Goal: Obtain resource: Download file/media

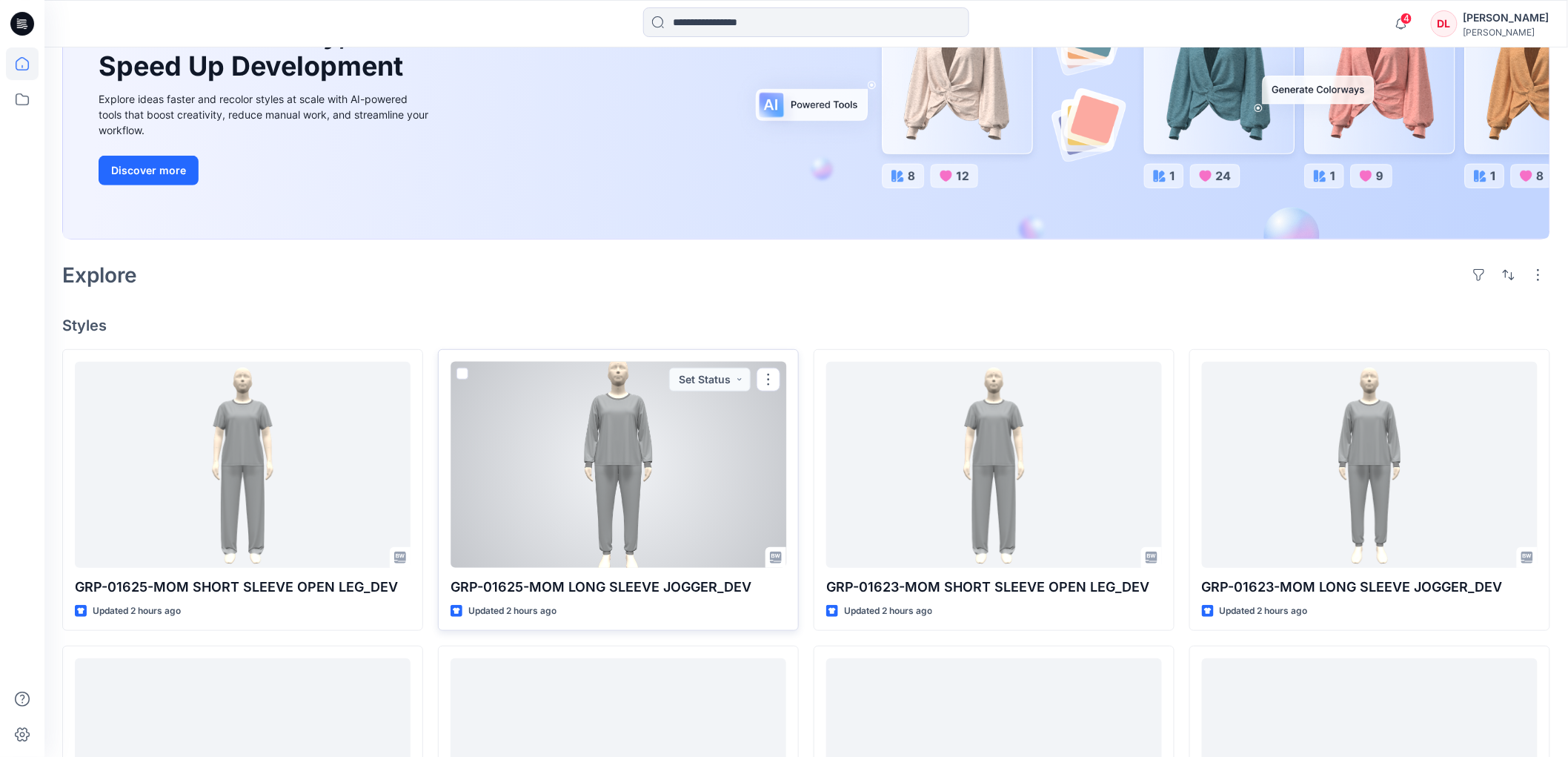
scroll to position [247, 0]
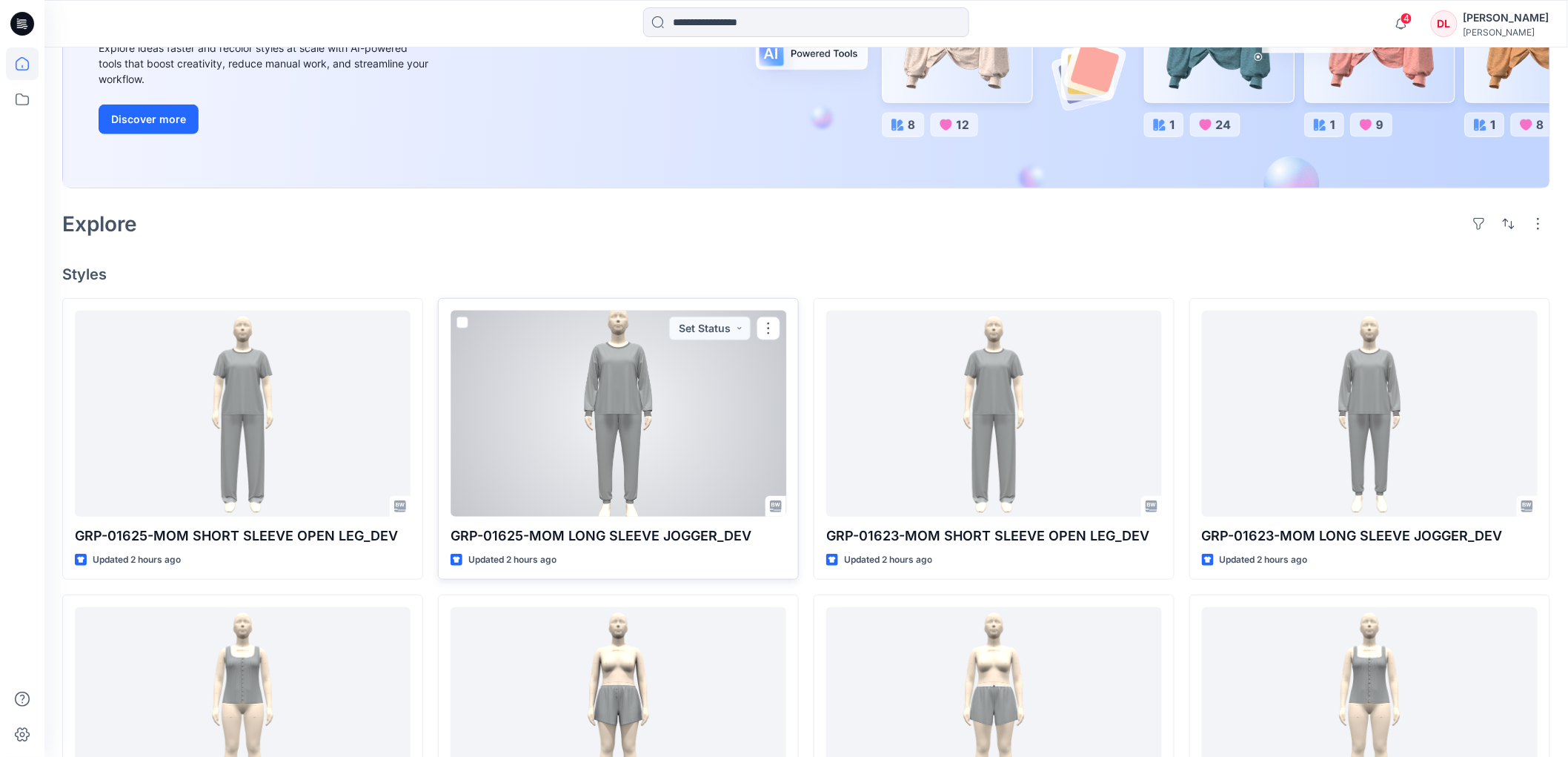
click at [615, 418] on div at bounding box center [618, 414] width 336 height 206
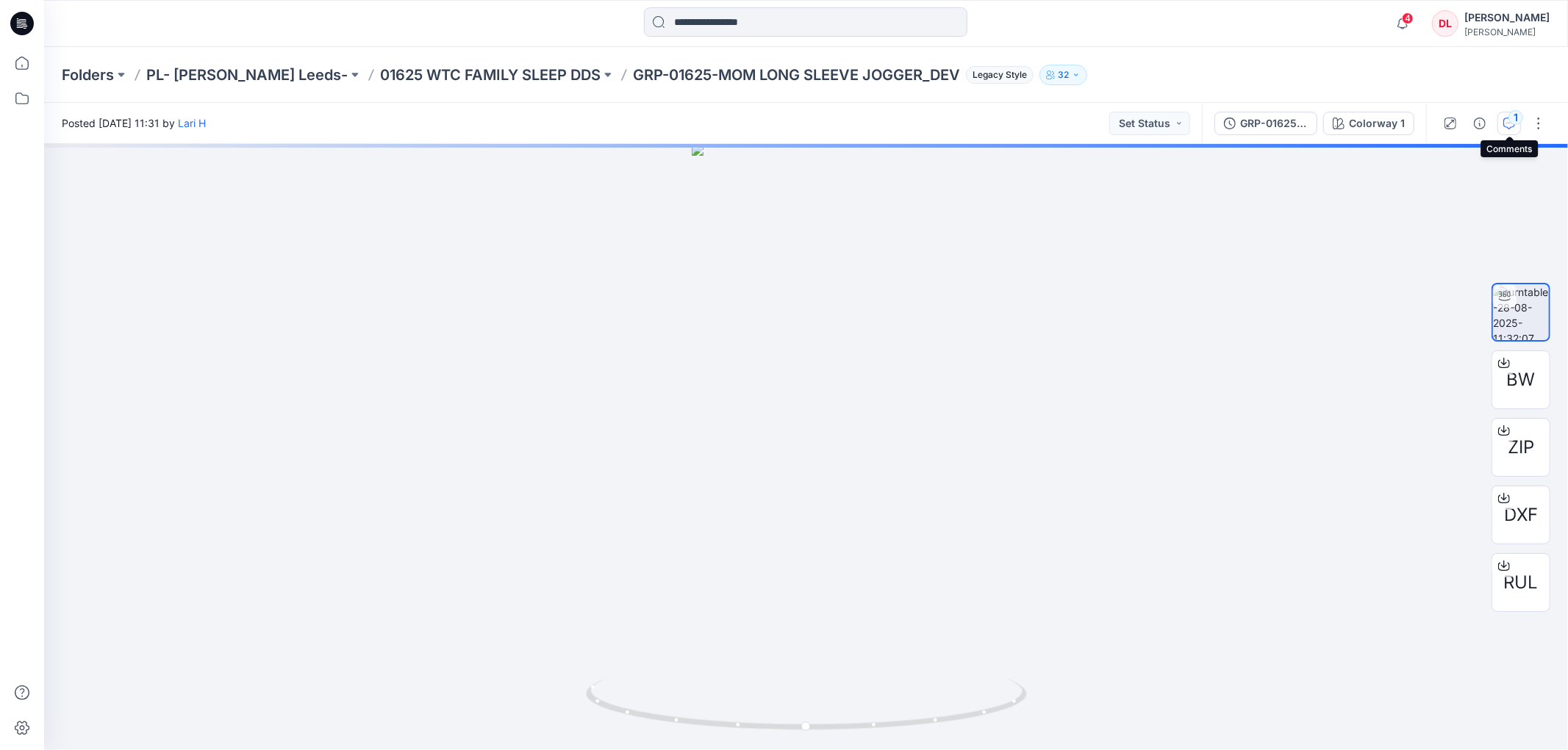
click at [1517, 125] on button "1" at bounding box center [1510, 124] width 24 height 24
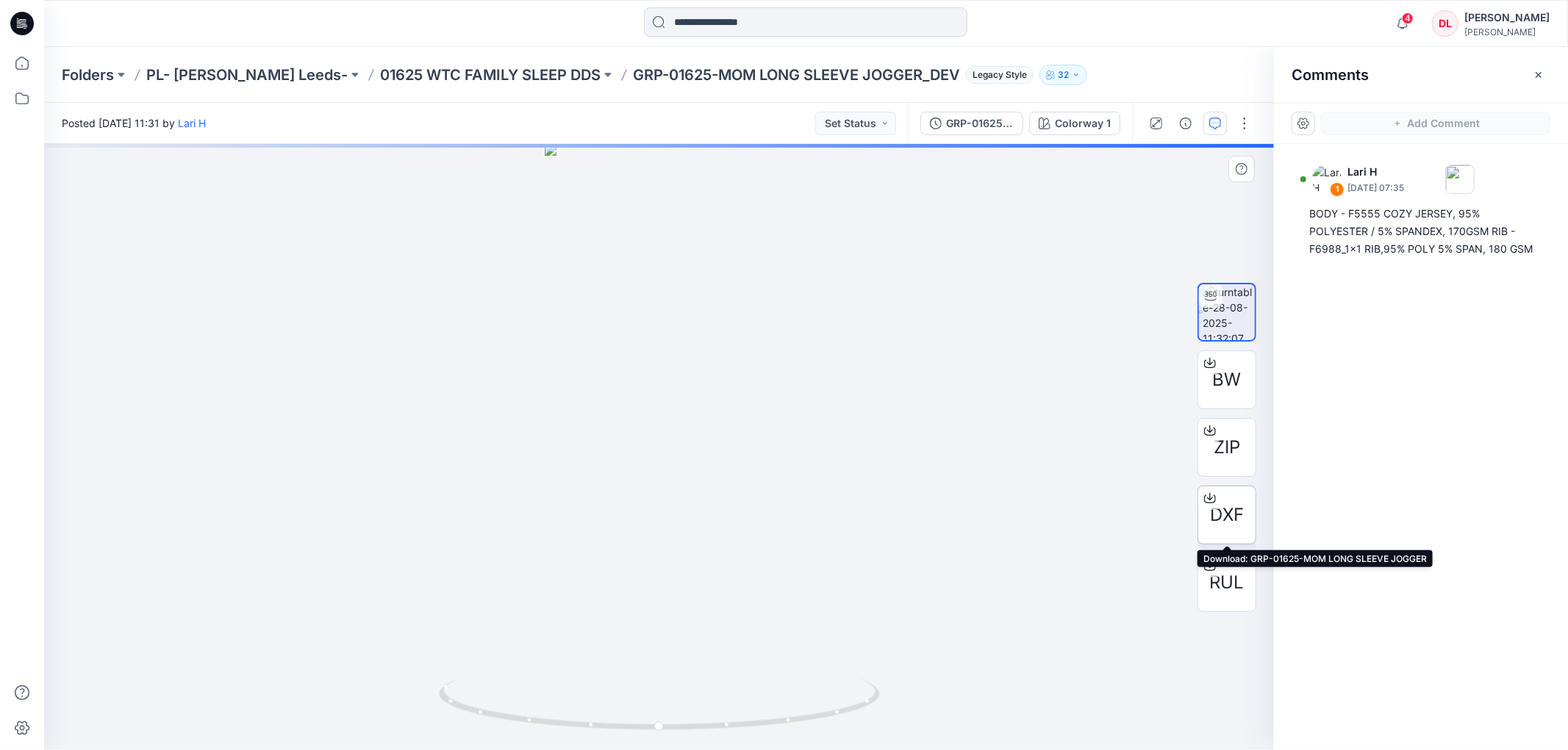
click at [1230, 516] on span "DXF" at bounding box center [1227, 515] width 34 height 27
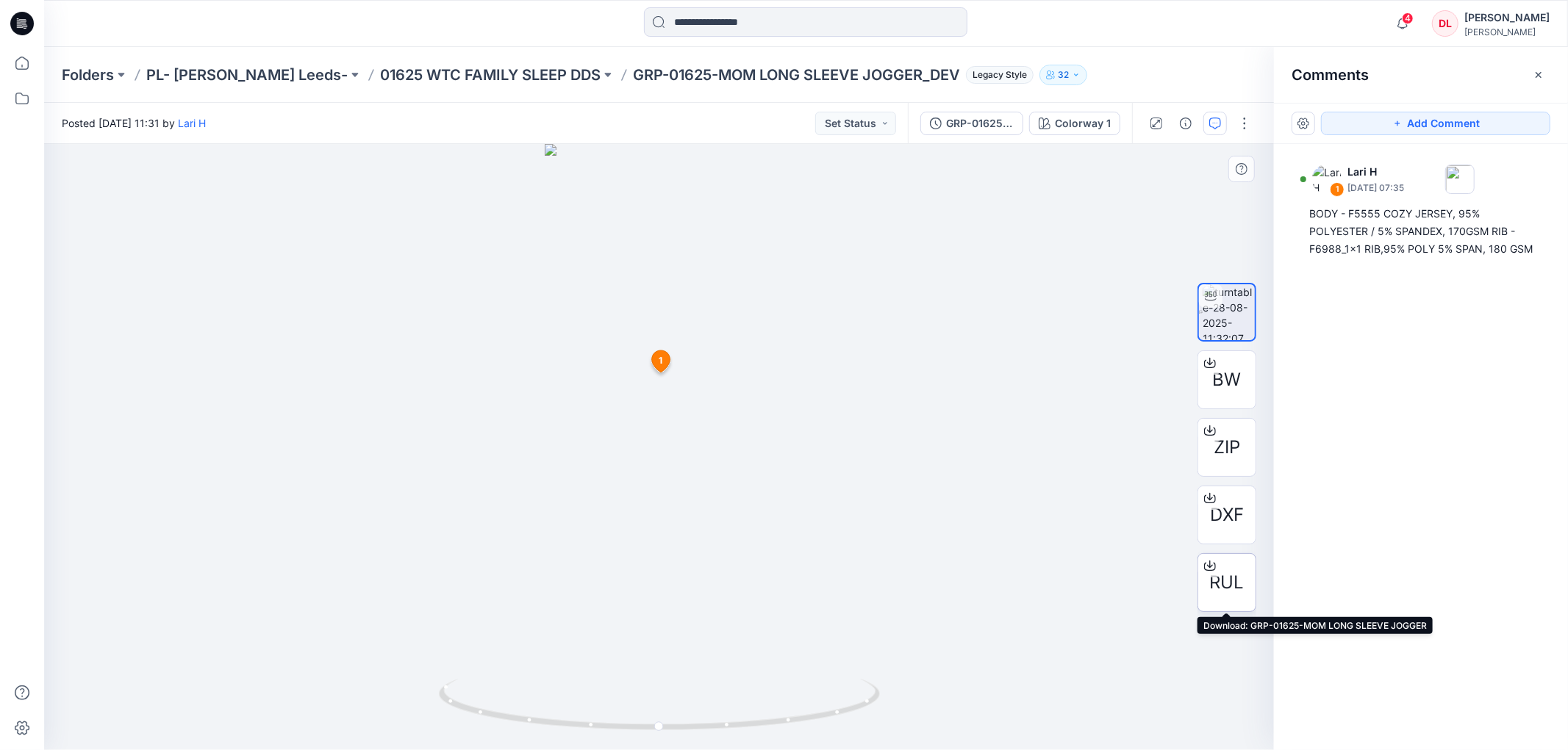
click at [1225, 591] on span "RUL" at bounding box center [1227, 582] width 35 height 27
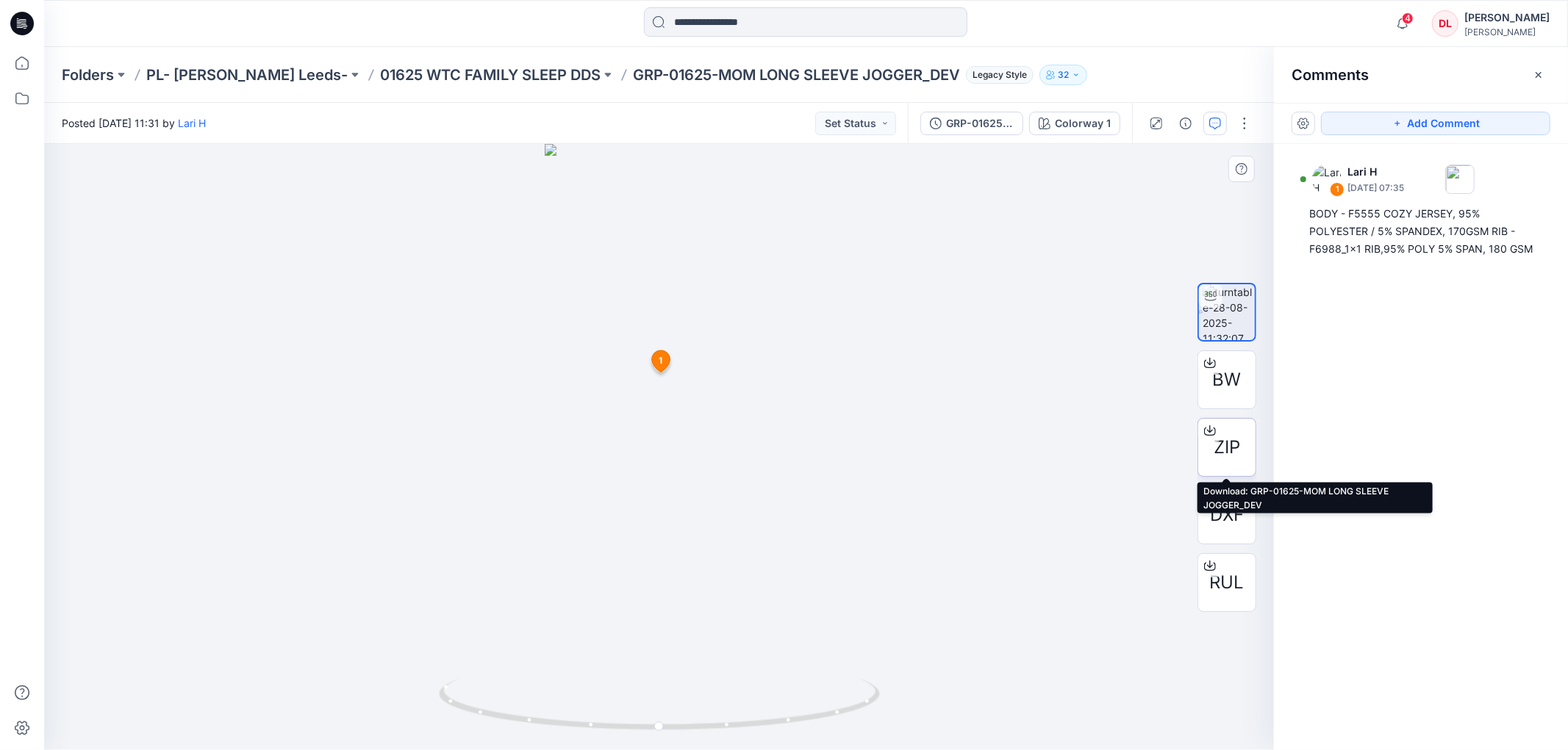
click at [1226, 447] on span "ZIP" at bounding box center [1227, 447] width 27 height 27
click at [436, 76] on p "01625 WTC FAMILY SLEEP DDS" at bounding box center [489, 74] width 220 height 21
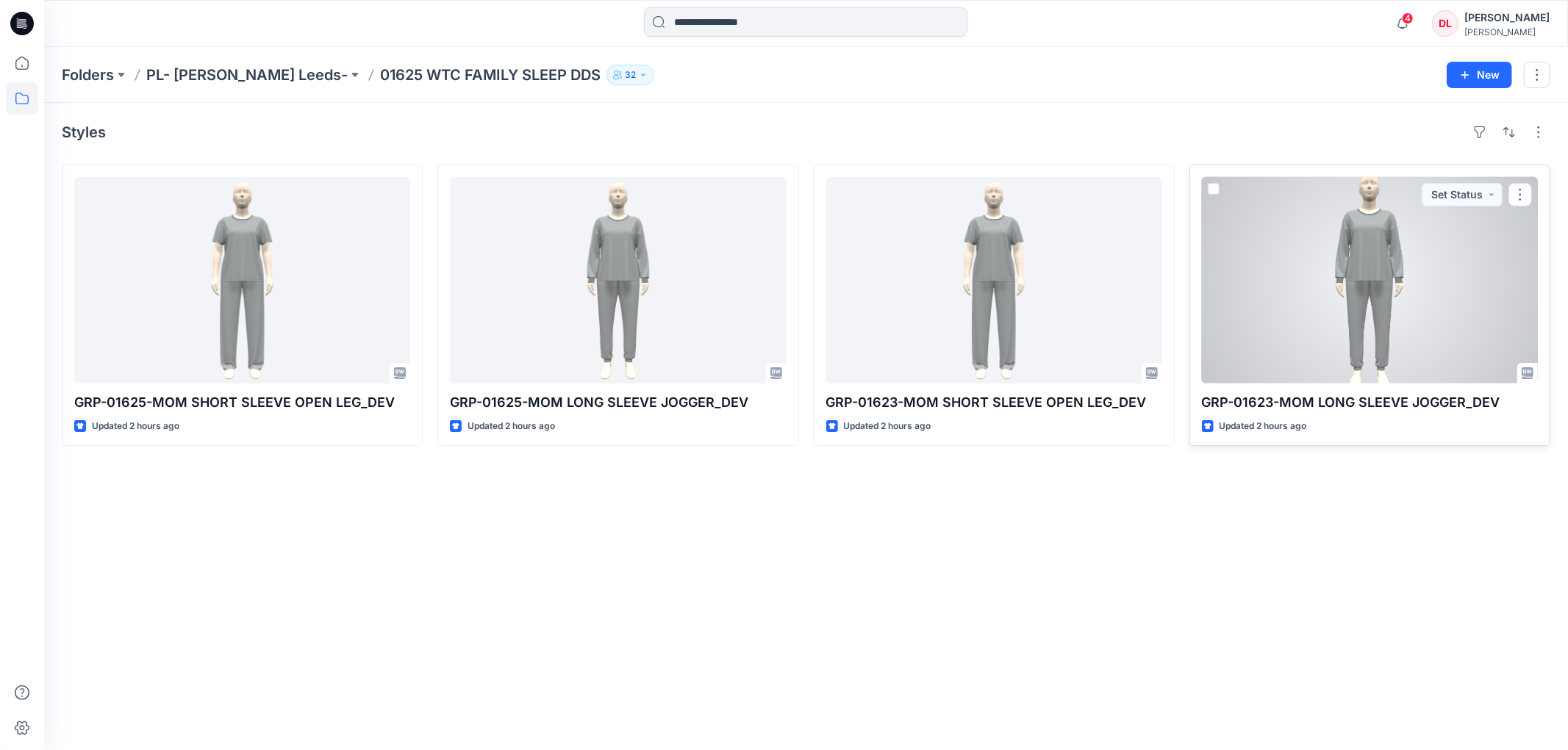
click at [1368, 262] on div at bounding box center [1370, 280] width 336 height 207
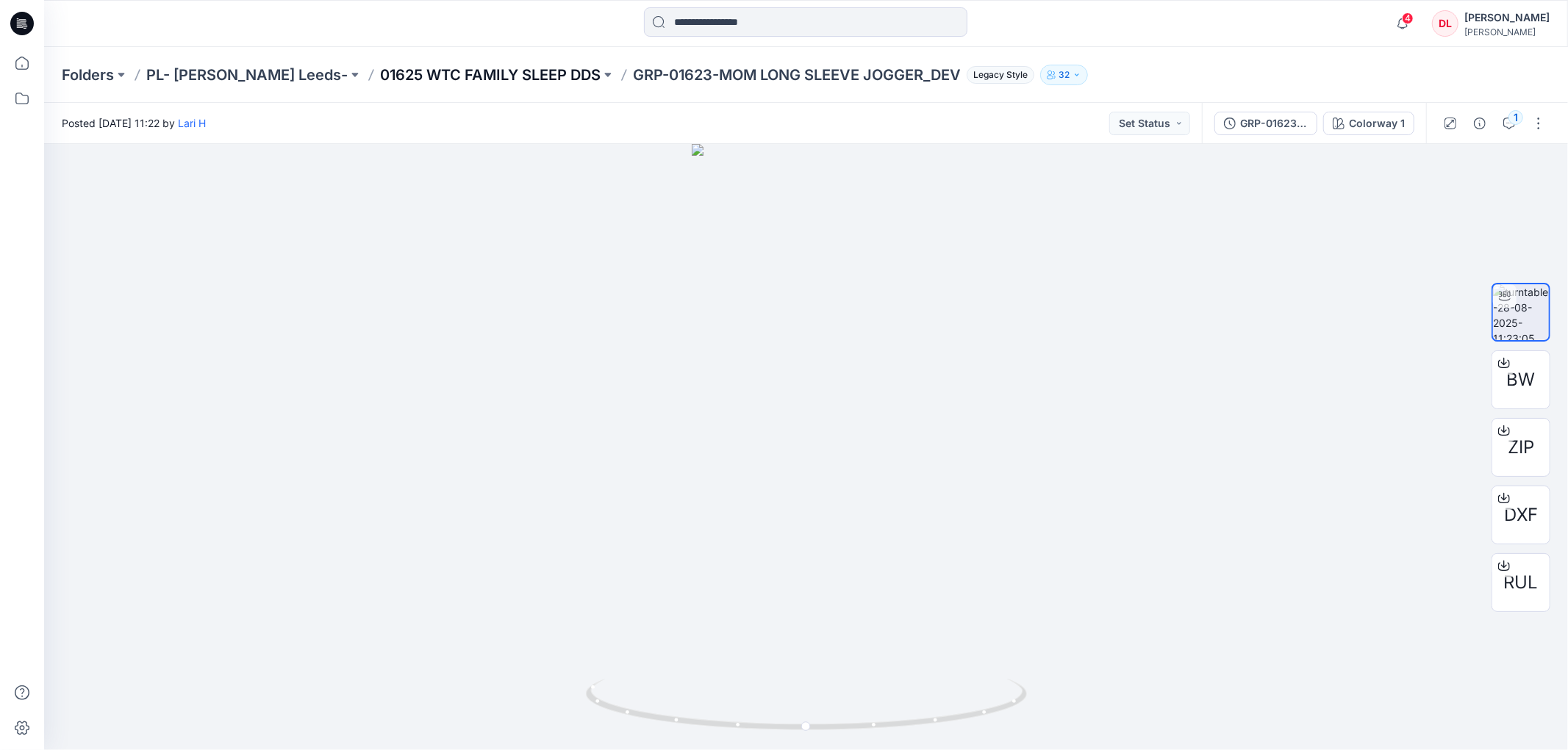
click at [380, 74] on p "01625 WTC FAMILY SLEEP DDS" at bounding box center [489, 74] width 220 height 21
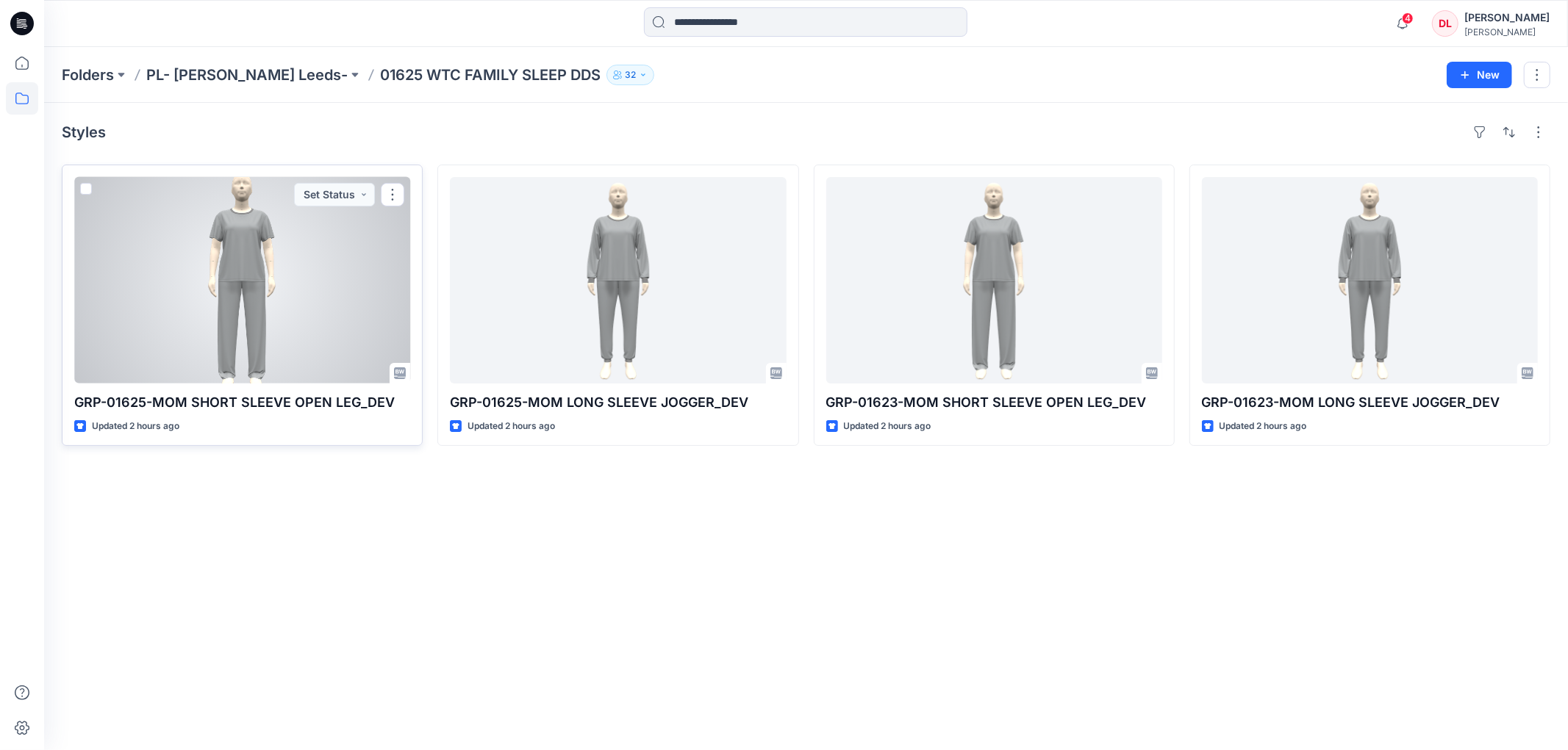
click at [231, 276] on div at bounding box center [242, 280] width 336 height 207
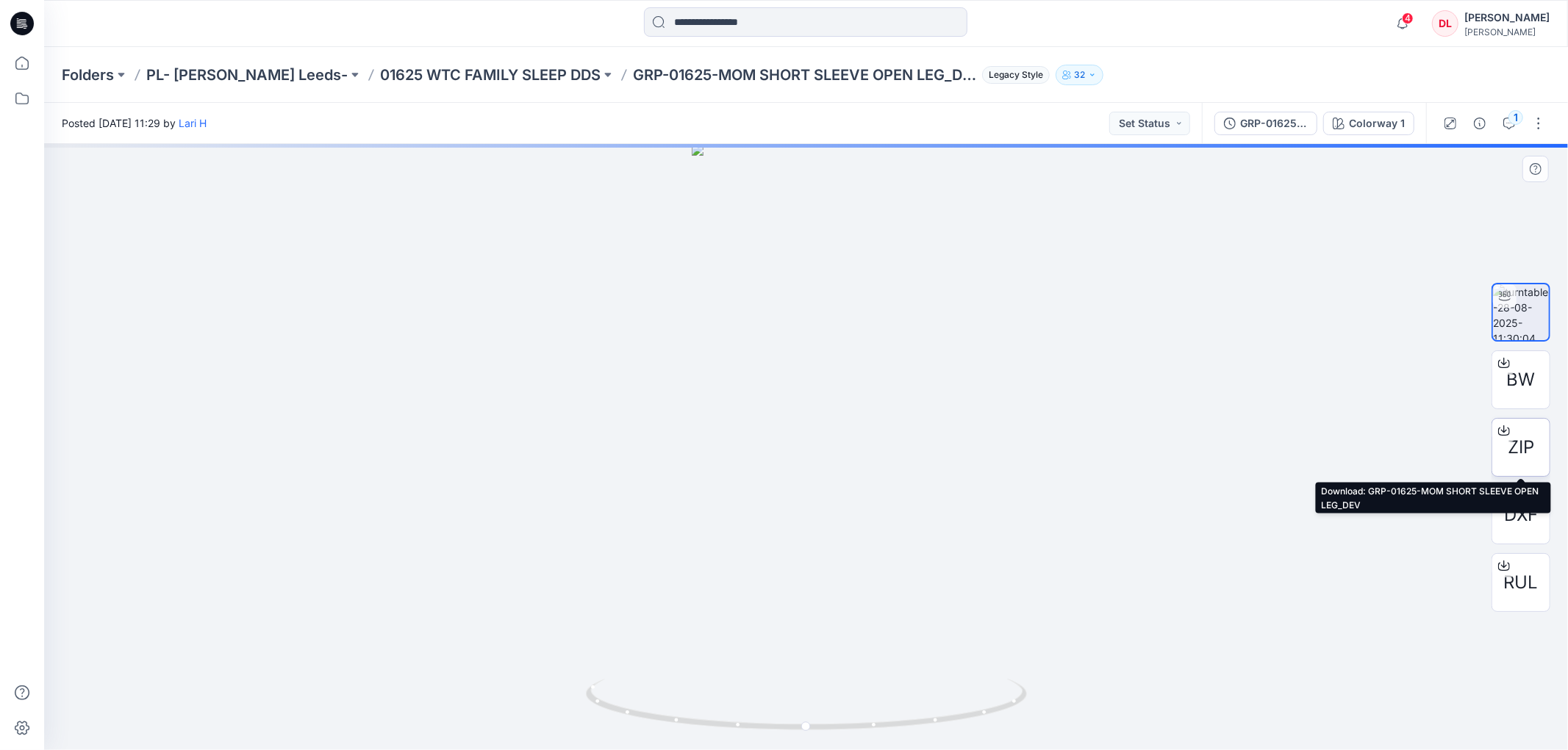
click at [1519, 450] on span "ZIP" at bounding box center [1521, 447] width 27 height 27
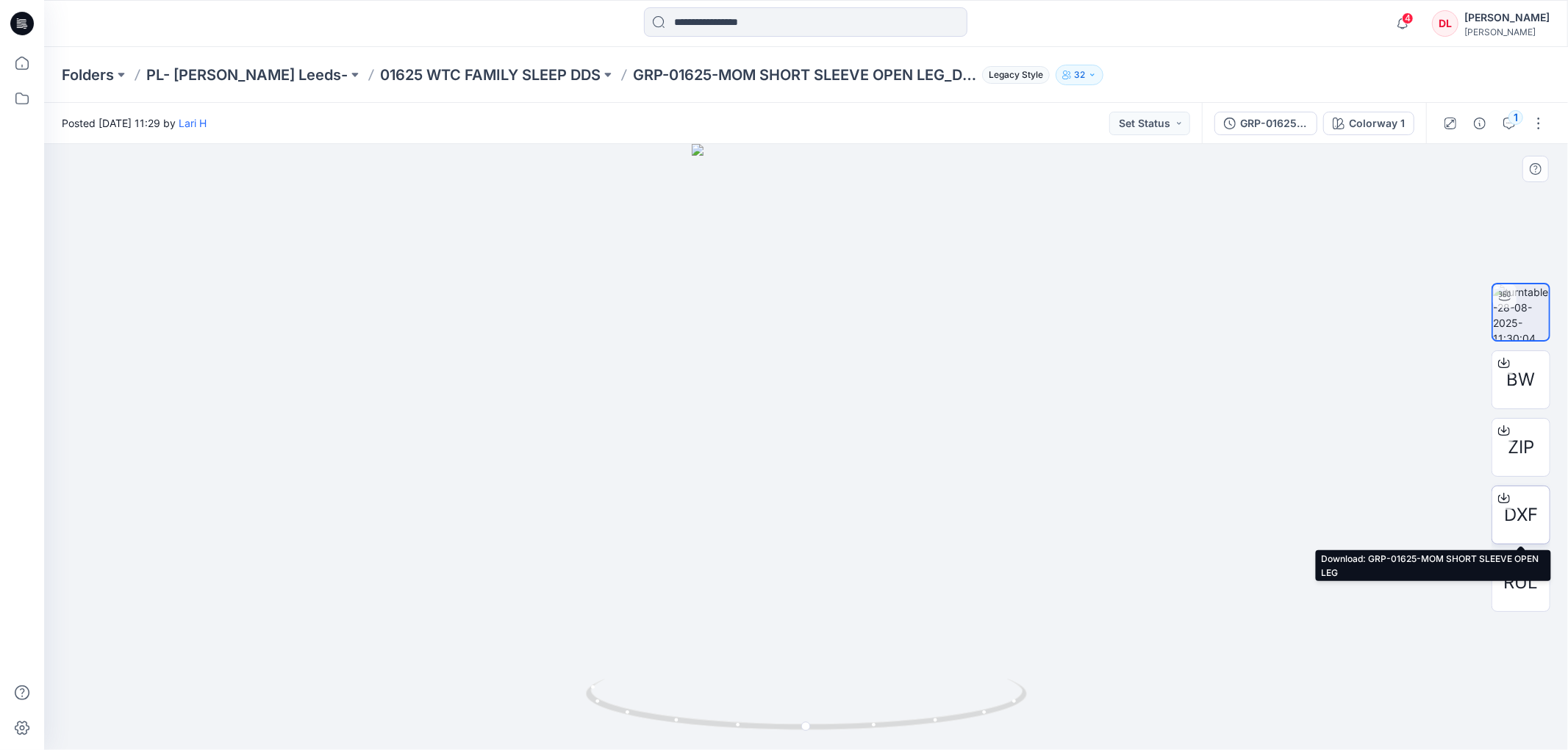
click at [1524, 515] on span "DXF" at bounding box center [1521, 515] width 34 height 27
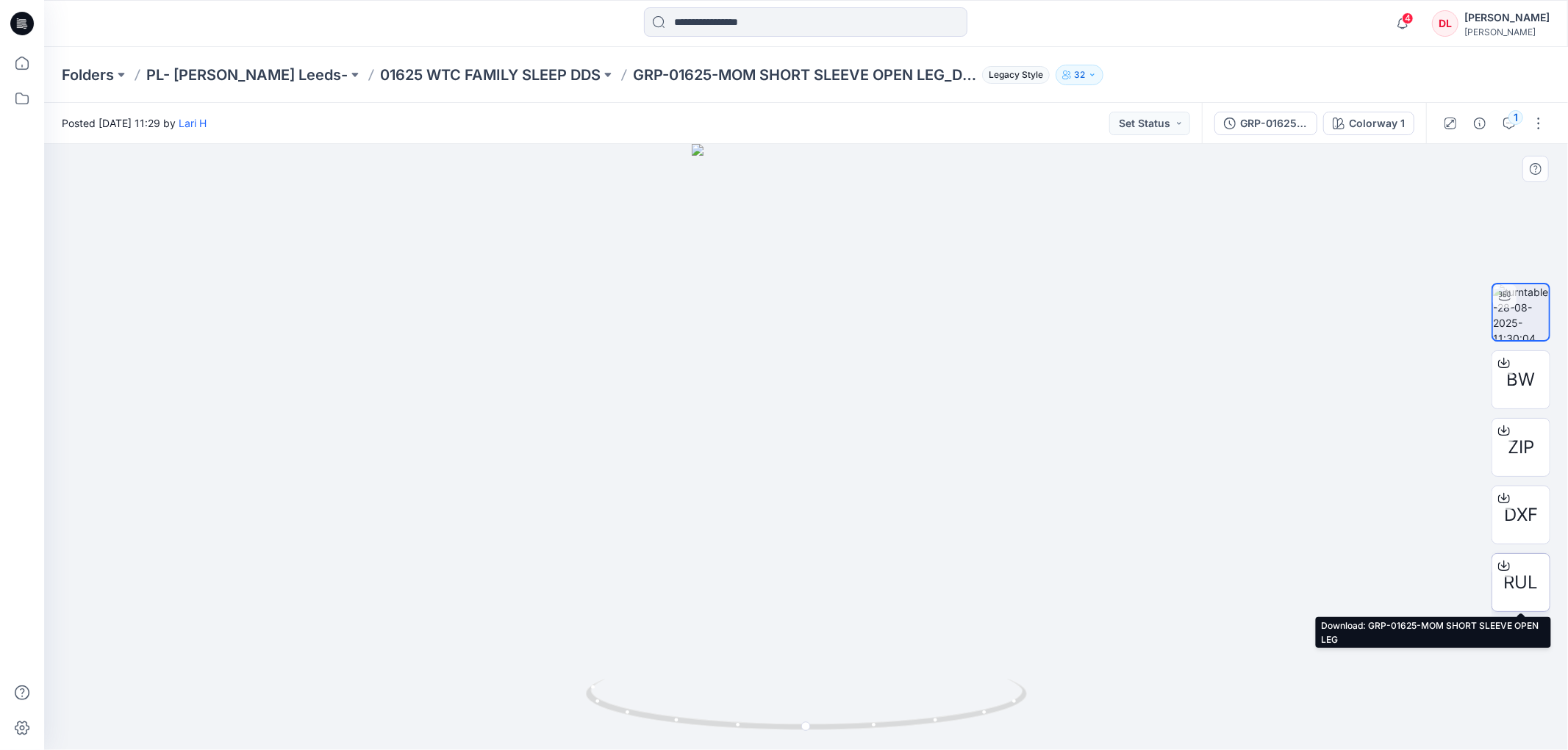
click at [1515, 588] on span "RUL" at bounding box center [1521, 582] width 35 height 27
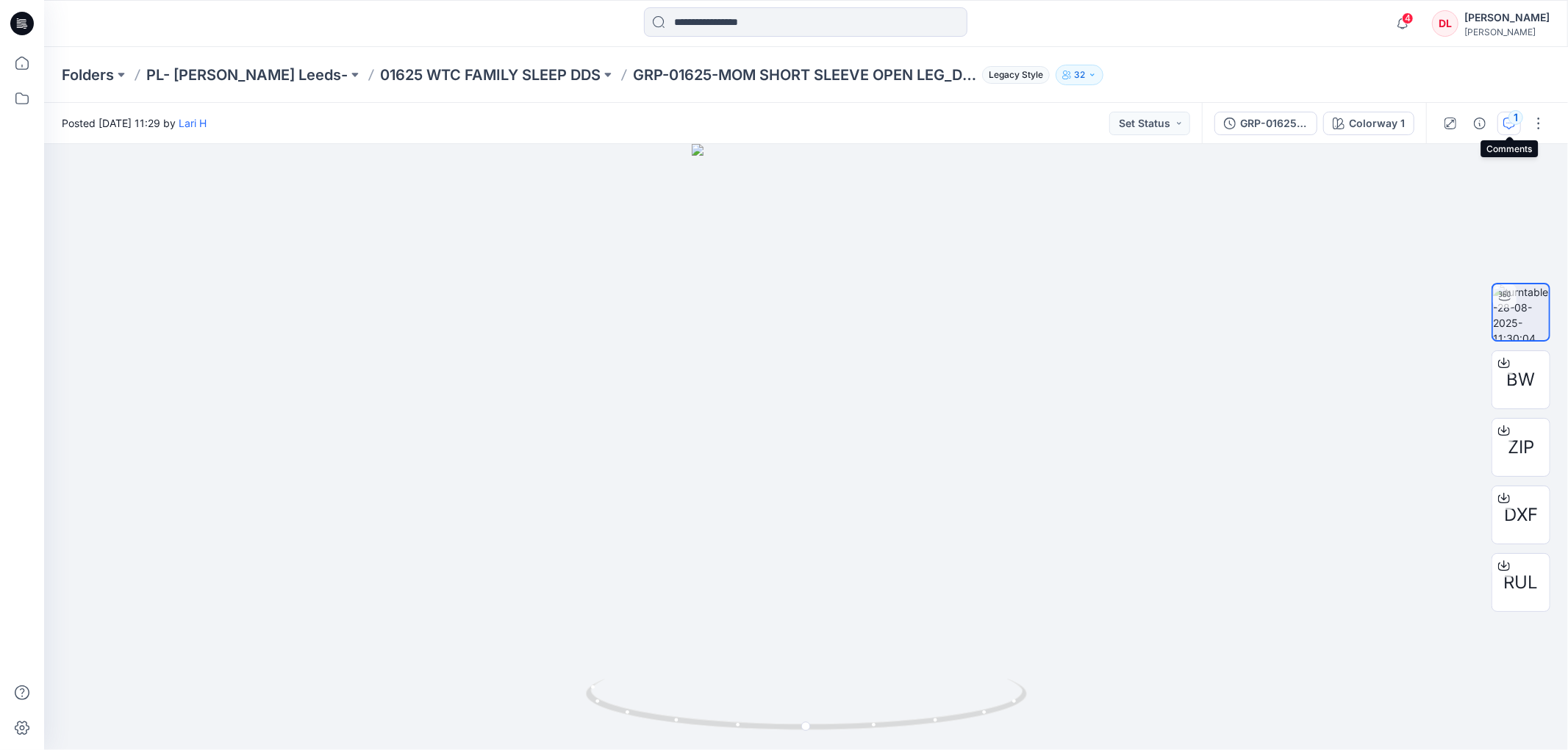
click at [1504, 121] on icon "button" at bounding box center [1510, 124] width 12 height 12
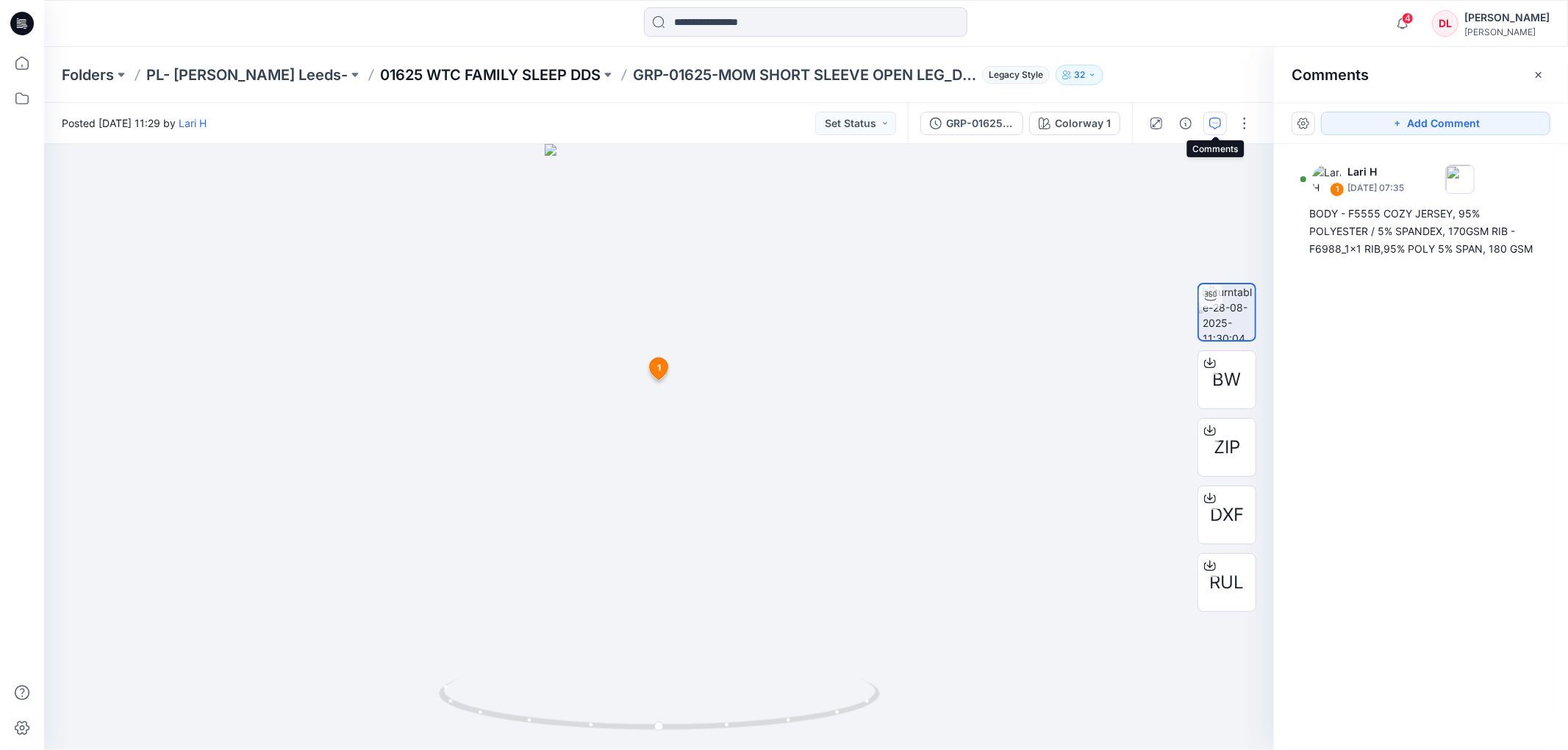
click at [443, 74] on p "01625 WTC FAMILY SLEEP DDS" at bounding box center [489, 74] width 220 height 21
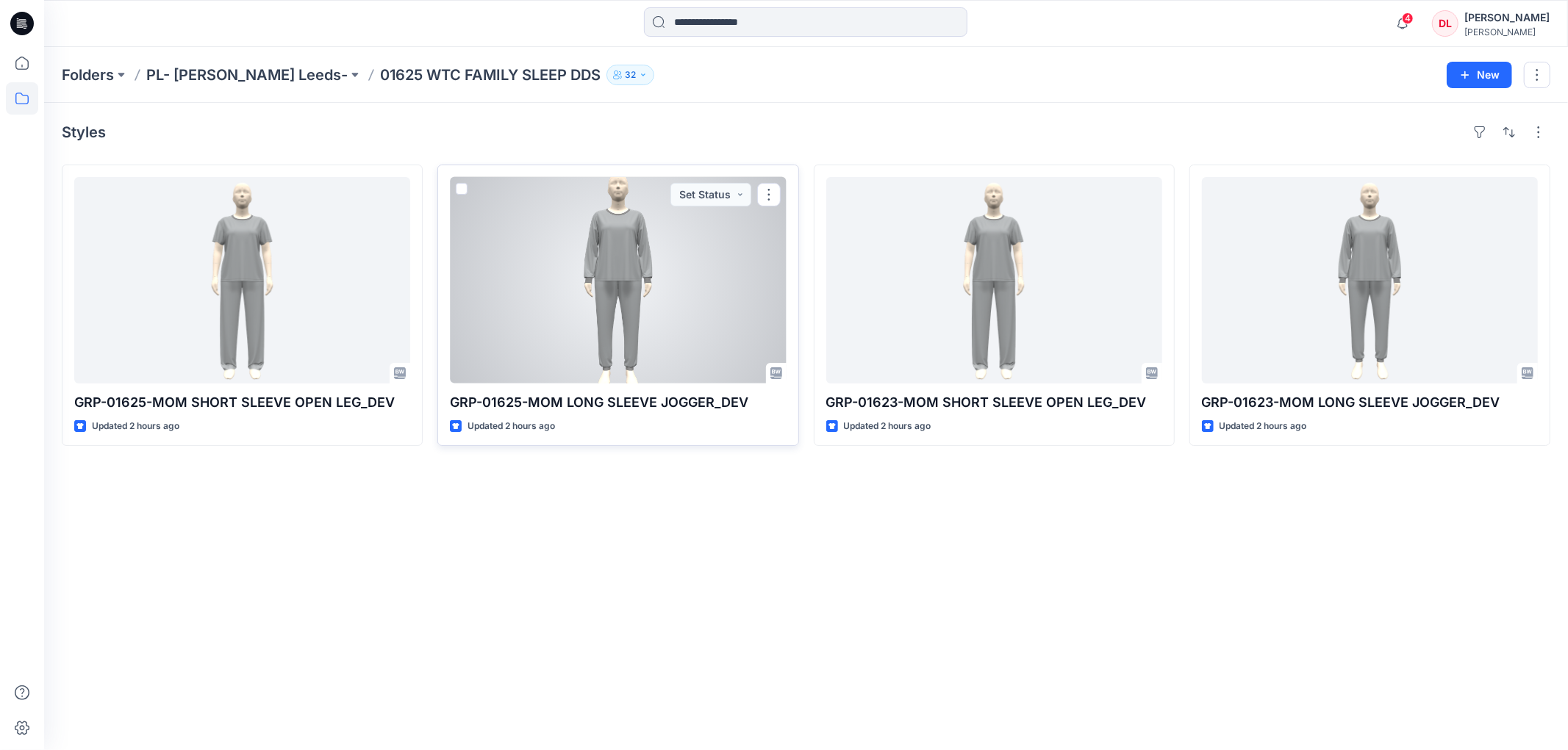
click at [580, 251] on div at bounding box center [618, 280] width 336 height 207
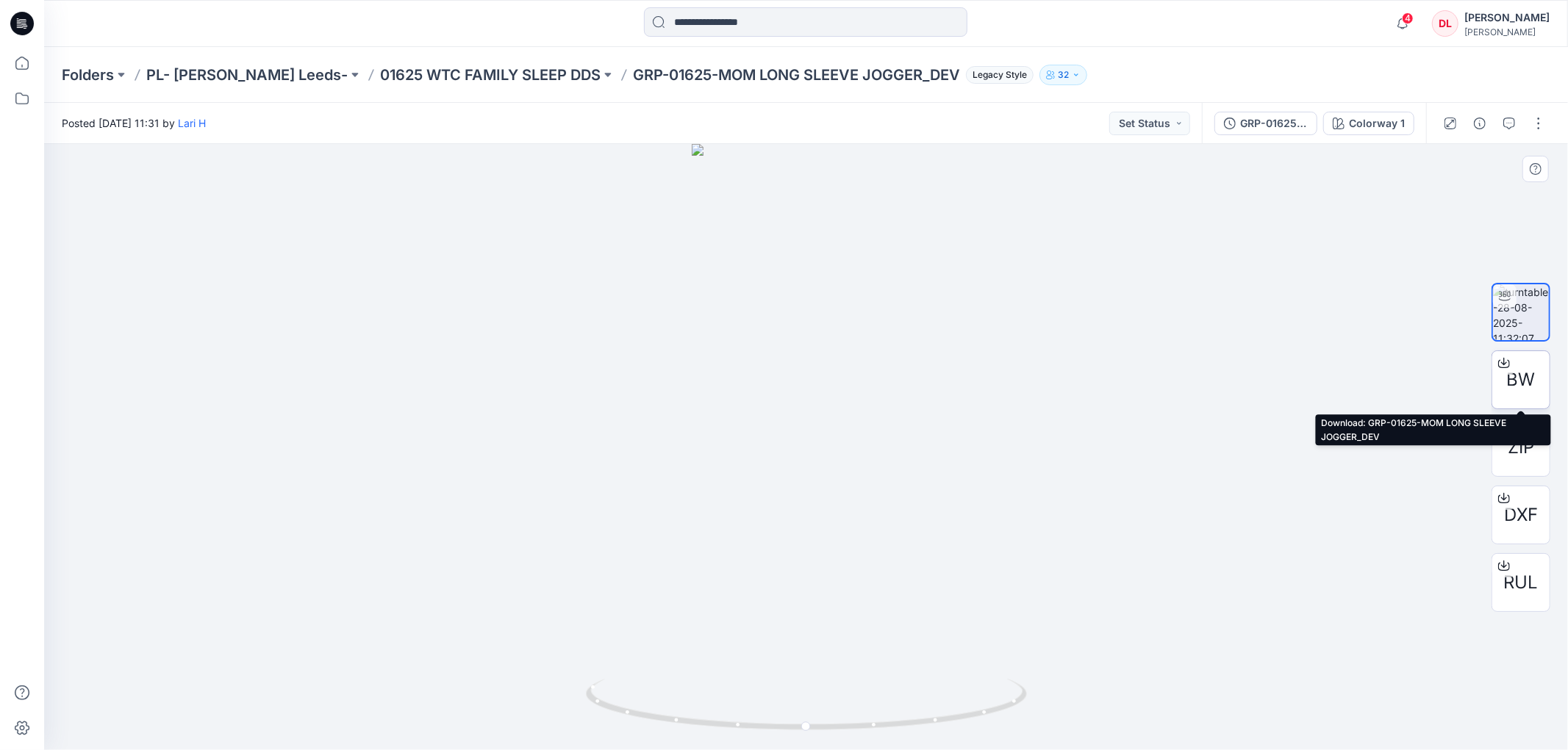
click at [1520, 385] on span "BW" at bounding box center [1521, 379] width 29 height 27
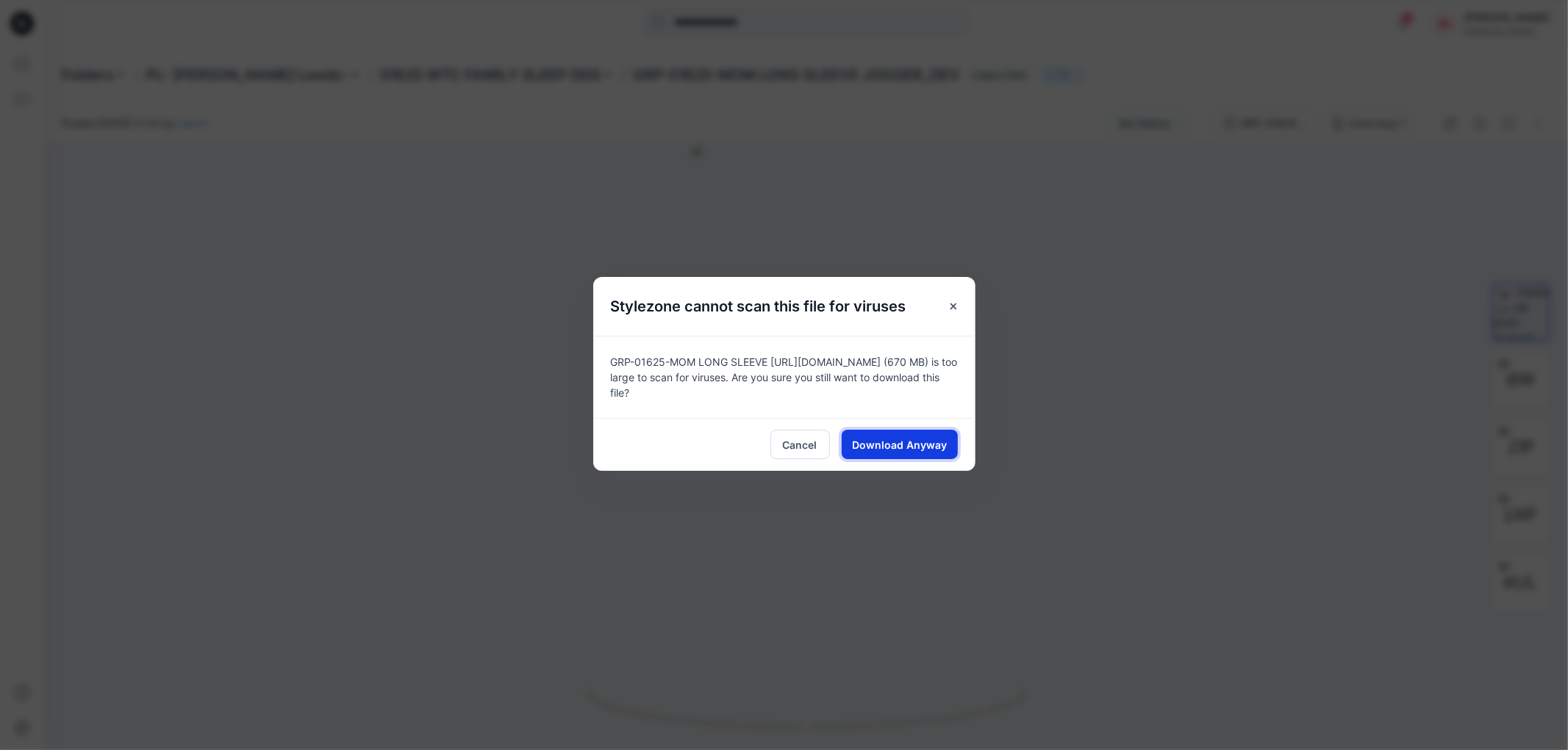
click at [921, 450] on span "Download Anyway" at bounding box center [900, 445] width 95 height 16
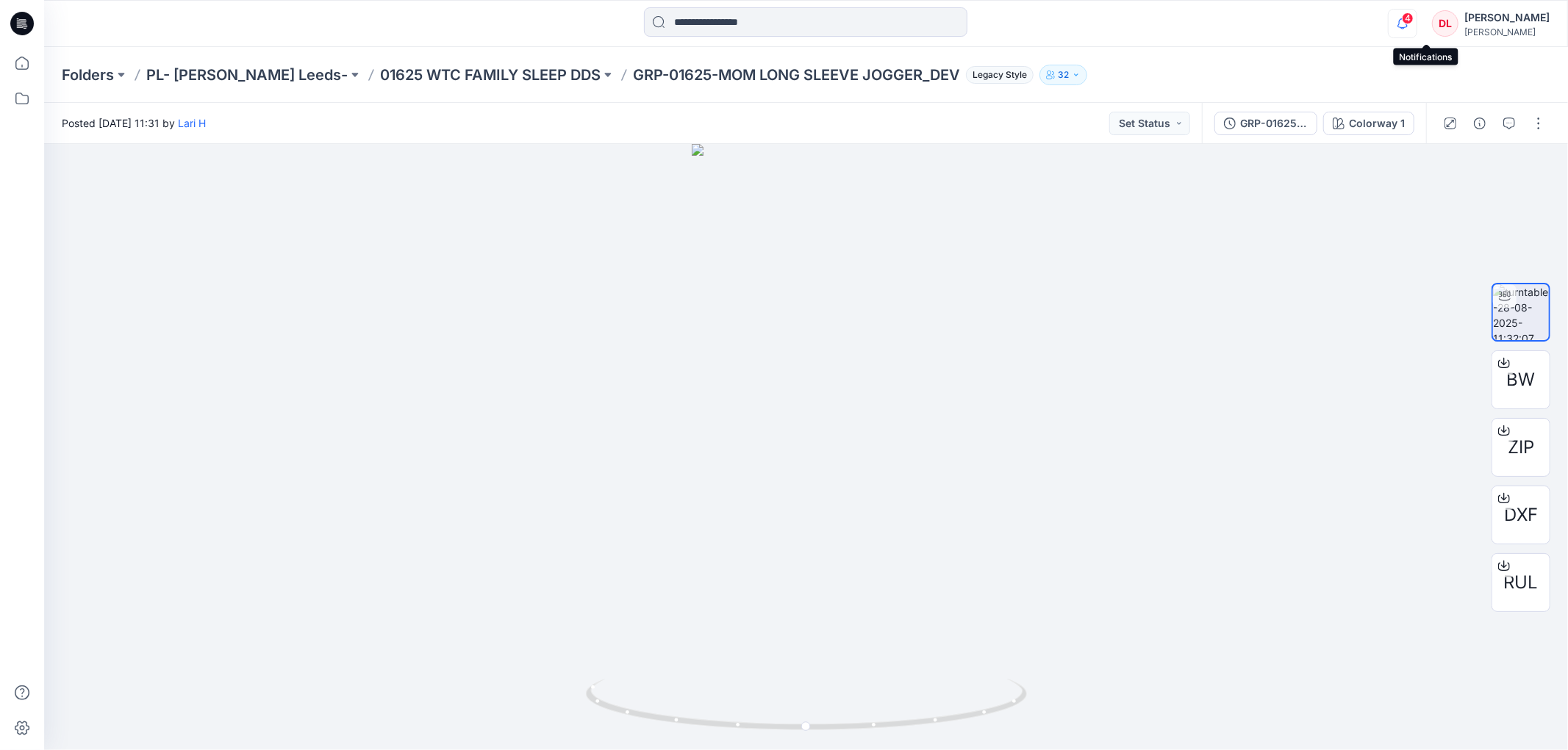
click at [1417, 24] on icon "button" at bounding box center [1403, 24] width 28 height 30
